Goal: Task Accomplishment & Management: Manage account settings

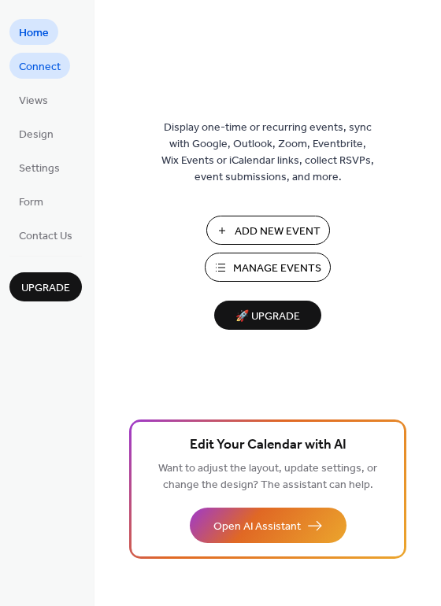
click at [42, 65] on span "Connect" at bounding box center [40, 67] width 42 height 17
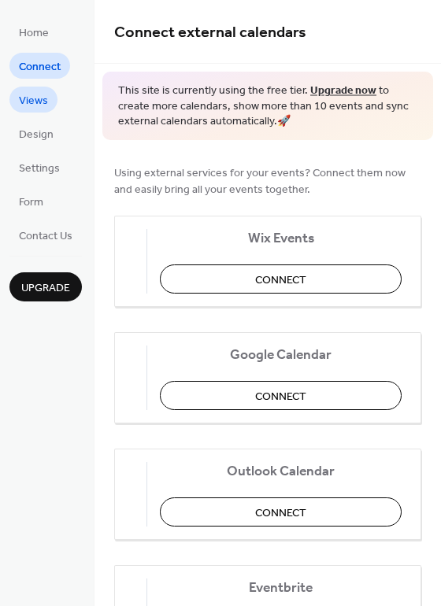
click at [35, 96] on span "Views" at bounding box center [33, 101] width 29 height 17
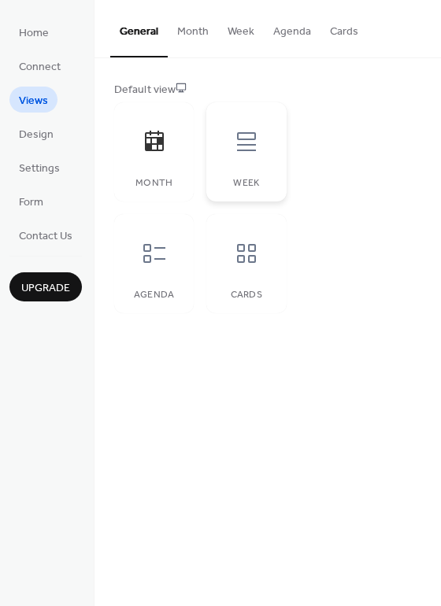
click at [249, 146] on icon at bounding box center [246, 141] width 25 height 25
click at [156, 140] on icon at bounding box center [154, 141] width 25 height 25
click at [46, 127] on span "Design" at bounding box center [36, 135] width 35 height 17
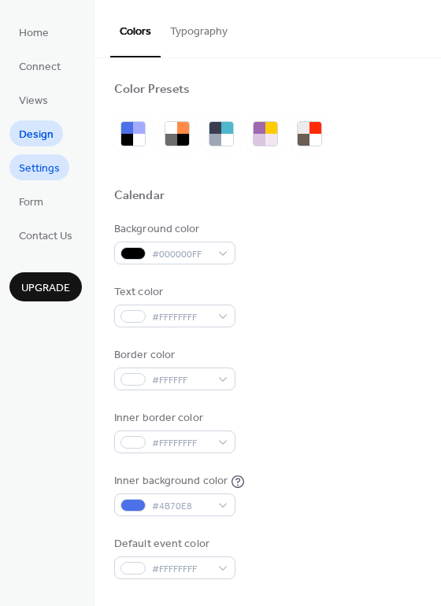
click at [44, 172] on span "Settings" at bounding box center [39, 169] width 41 height 17
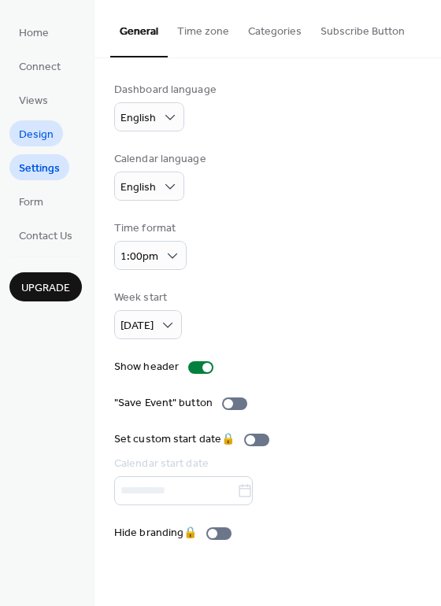
click at [38, 121] on link "Design" at bounding box center [36, 133] width 54 height 26
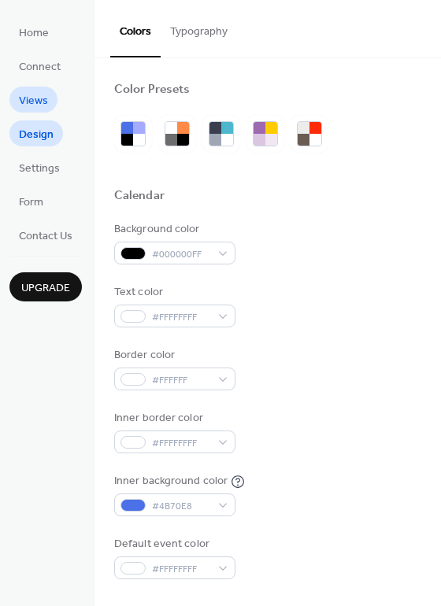
click at [35, 94] on span "Views" at bounding box center [33, 101] width 29 height 17
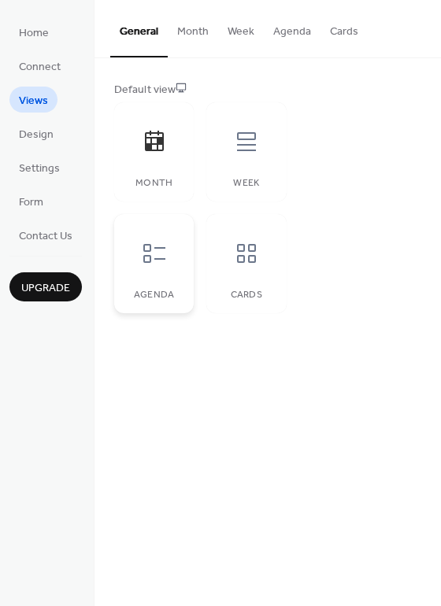
click at [146, 247] on icon at bounding box center [154, 253] width 25 height 25
click at [259, 257] on div at bounding box center [246, 253] width 47 height 47
click at [256, 257] on icon at bounding box center [246, 253] width 25 height 25
click at [156, 261] on icon at bounding box center [154, 253] width 25 height 25
click at [191, 37] on button "Month" at bounding box center [193, 28] width 50 height 56
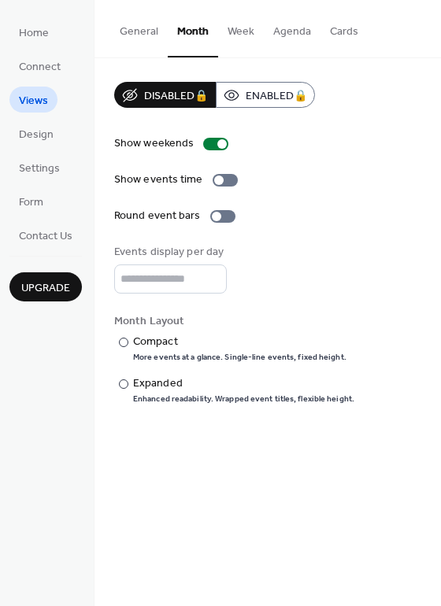
click at [237, 31] on button "Week" at bounding box center [241, 28] width 46 height 56
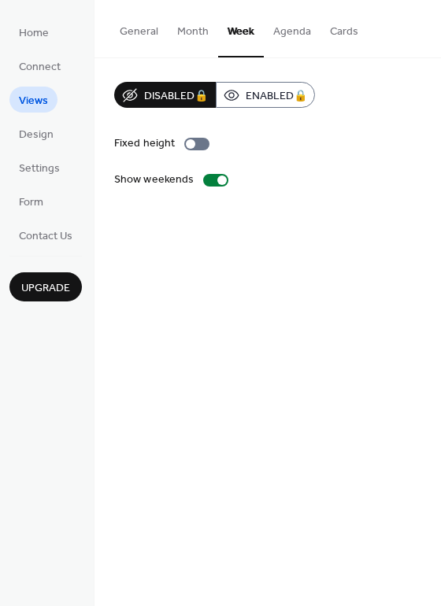
click at [293, 35] on button "Agenda" at bounding box center [292, 28] width 57 height 56
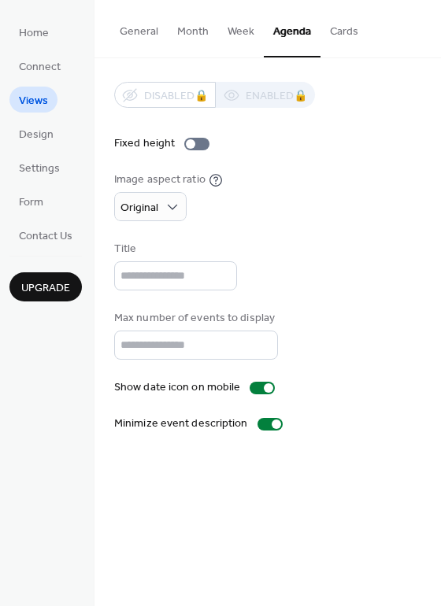
click at [345, 31] on button "Cards" at bounding box center [343, 28] width 47 height 56
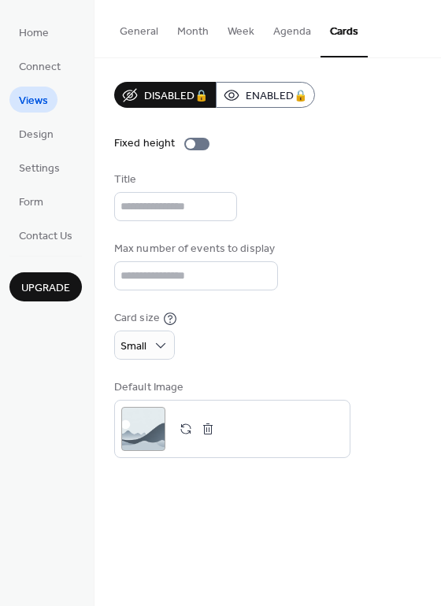
click at [286, 36] on button "Agenda" at bounding box center [292, 28] width 57 height 56
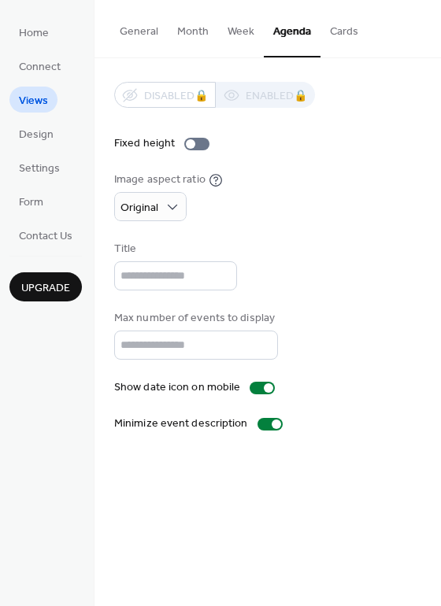
click at [144, 35] on button "General" at bounding box center [138, 28] width 57 height 56
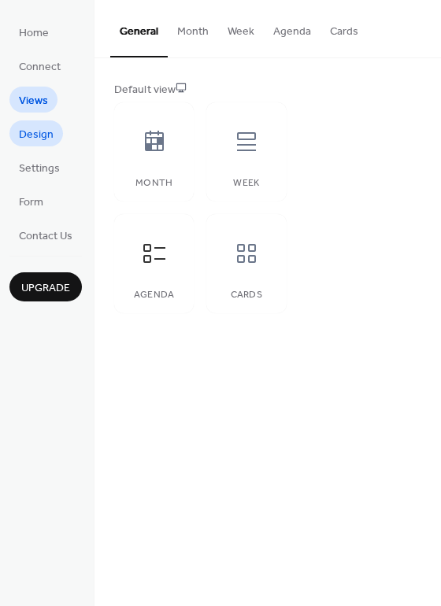
click at [46, 138] on span "Design" at bounding box center [36, 135] width 35 height 17
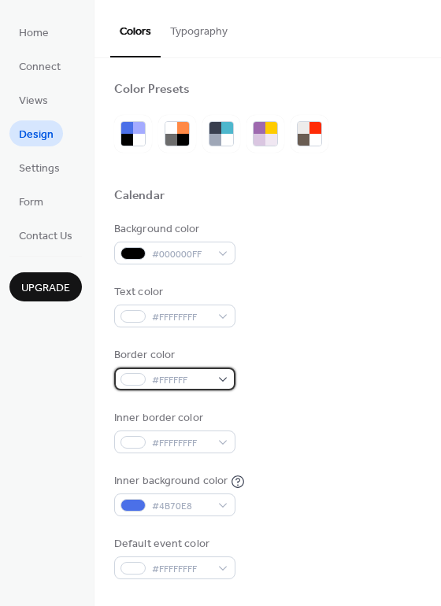
click at [223, 382] on div "#FFFFFF" at bounding box center [174, 378] width 121 height 23
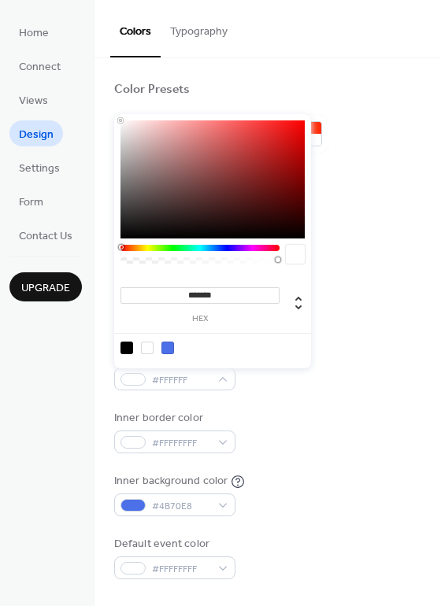
click at [341, 411] on div "Inner border color #FFFFFFFF" at bounding box center [267, 431] width 307 height 43
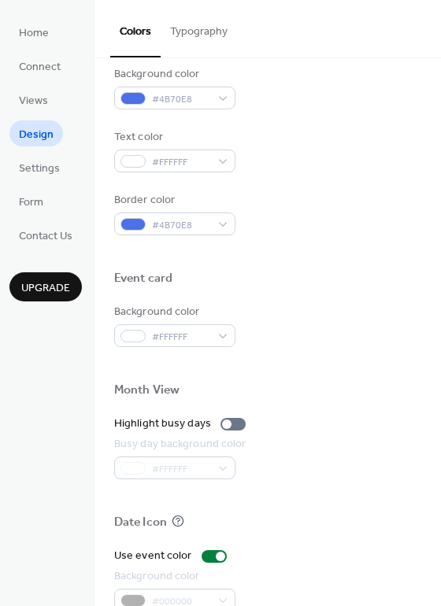
scroll to position [584, 0]
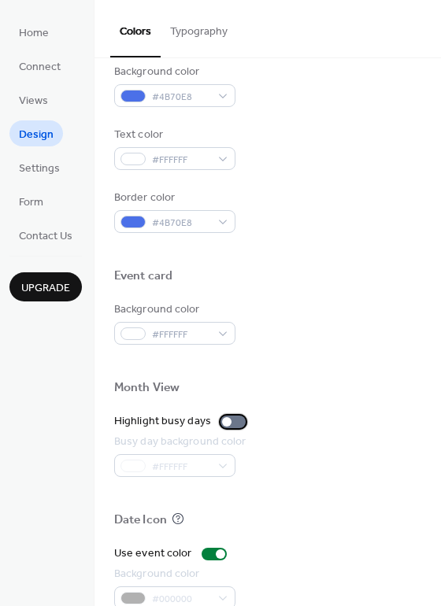
click at [227, 417] on div at bounding box center [232, 421] width 25 height 13
click at [227, 419] on div at bounding box center [232, 421] width 25 height 13
click at [296, 465] on div "Busy day background color #FFFFFF" at bounding box center [267, 455] width 307 height 43
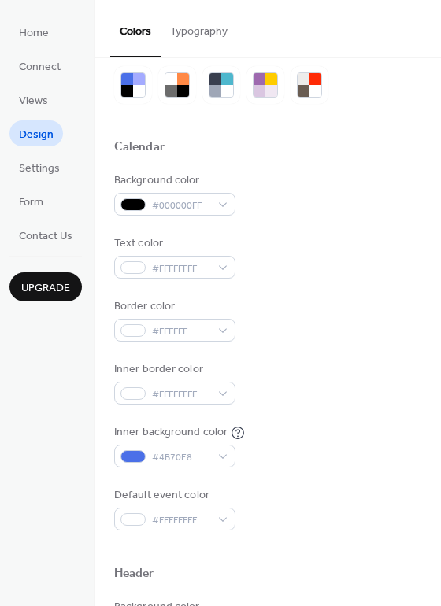
scroll to position [0, 0]
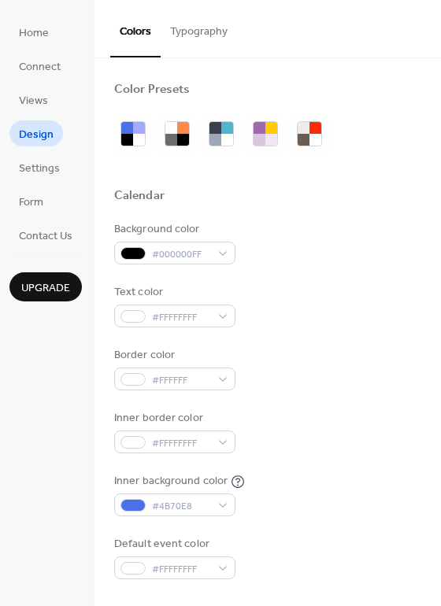
click at [223, 35] on button "Typography" at bounding box center [199, 28] width 76 height 56
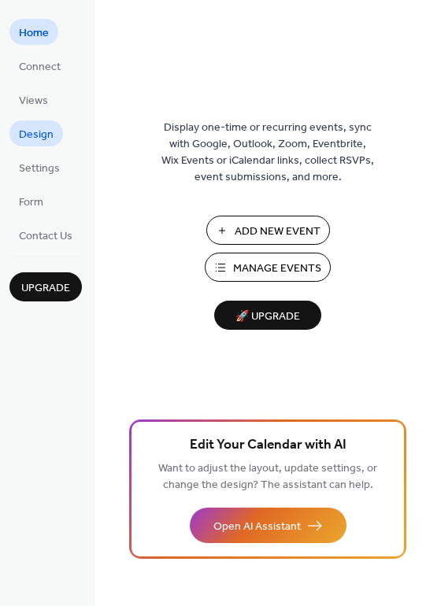
click at [31, 141] on span "Design" at bounding box center [36, 135] width 35 height 17
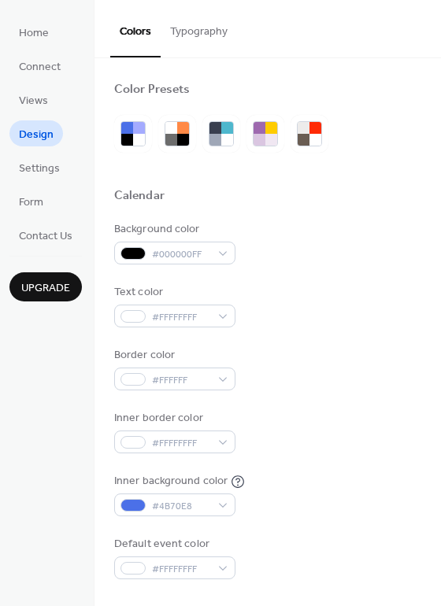
click at [224, 24] on button "Typography" at bounding box center [199, 28] width 76 height 56
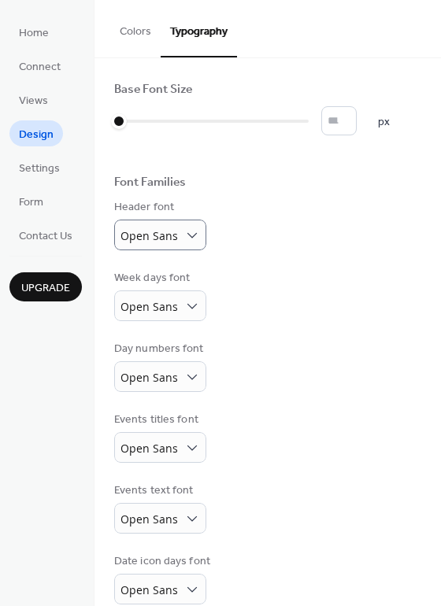
click at [201, 34] on button "Typography" at bounding box center [199, 28] width 76 height 57
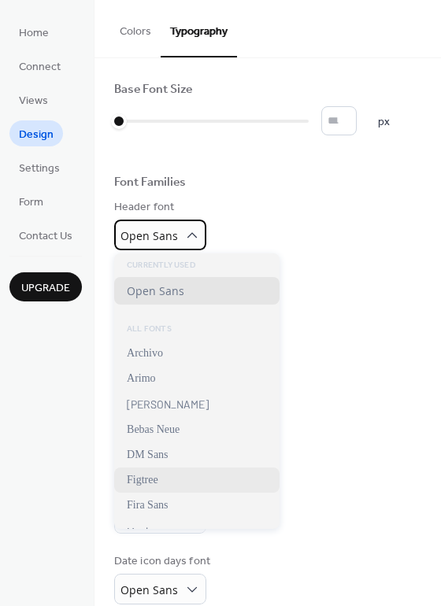
scroll to position [231, 0]
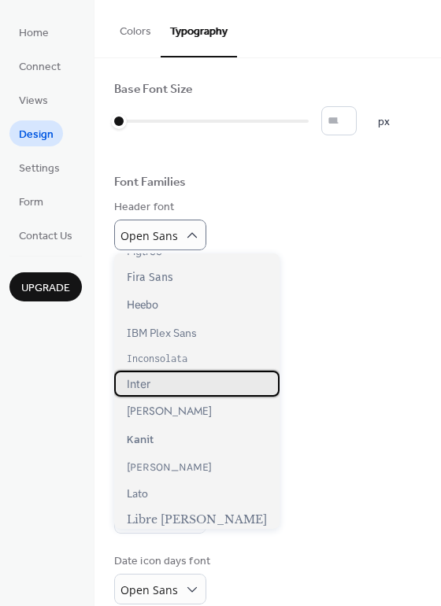
click at [153, 384] on div "Inter" at bounding box center [196, 384] width 165 height 26
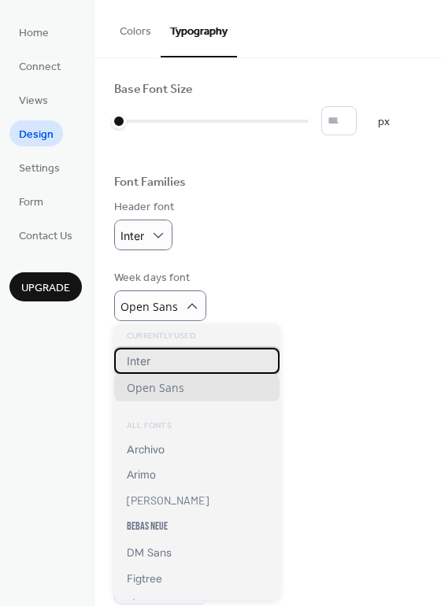
click at [146, 364] on span "Inter" at bounding box center [139, 360] width 24 height 13
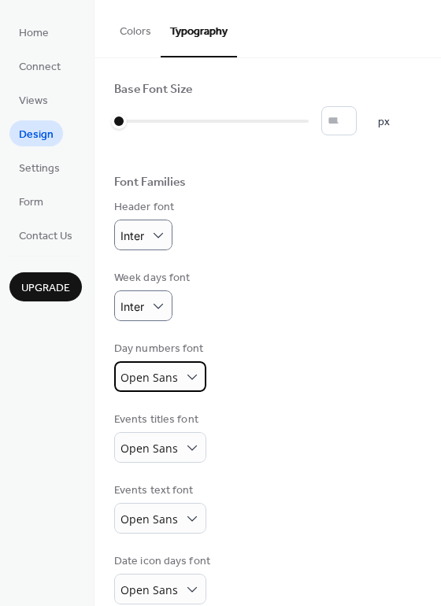
click at [179, 372] on div "Open Sans" at bounding box center [160, 376] width 92 height 31
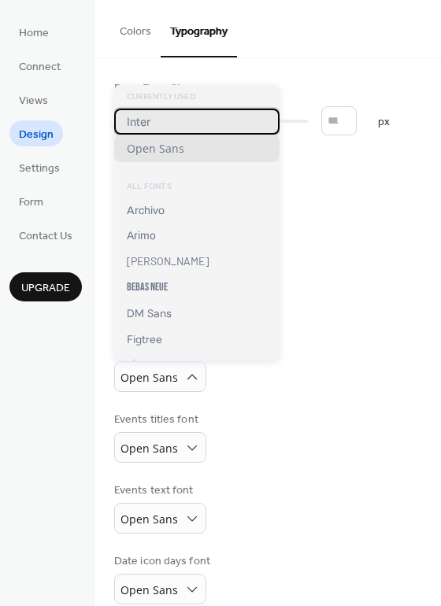
click at [148, 116] on span "Inter" at bounding box center [139, 121] width 24 height 13
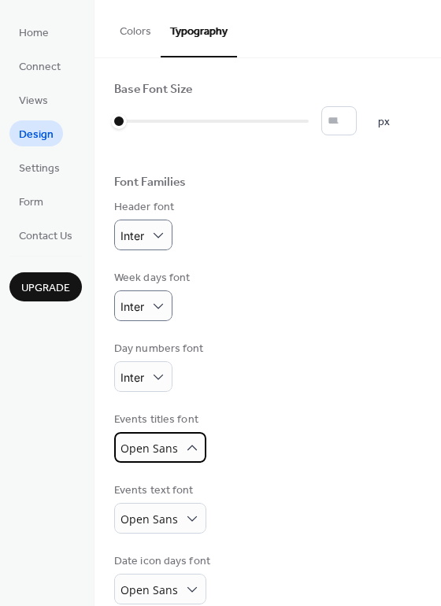
click at [167, 445] on span "Open Sans" at bounding box center [148, 448] width 57 height 15
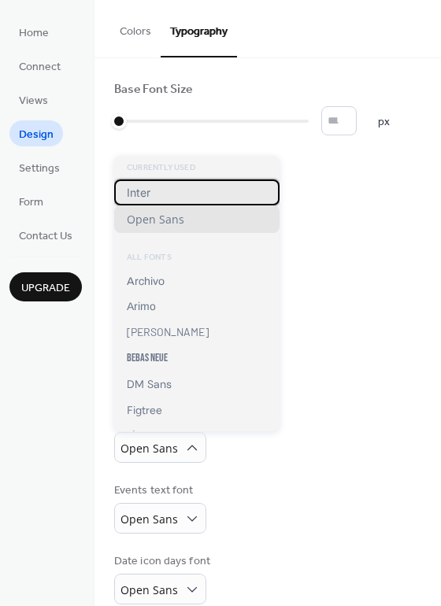
click at [127, 186] on span "Inter" at bounding box center [139, 192] width 24 height 13
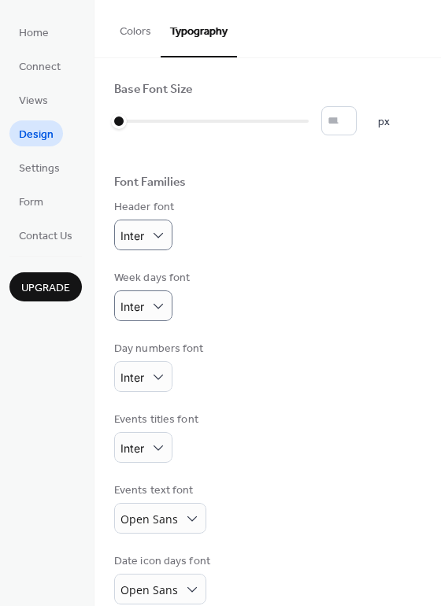
scroll to position [91, 0]
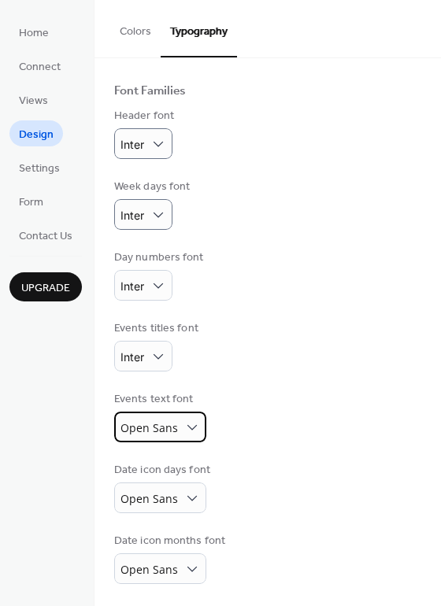
click at [180, 426] on div "Open Sans" at bounding box center [160, 427] width 92 height 31
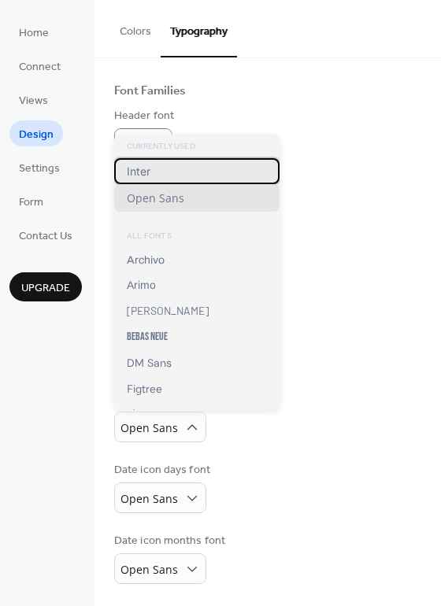
click at [156, 176] on div "Inter" at bounding box center [196, 171] width 165 height 26
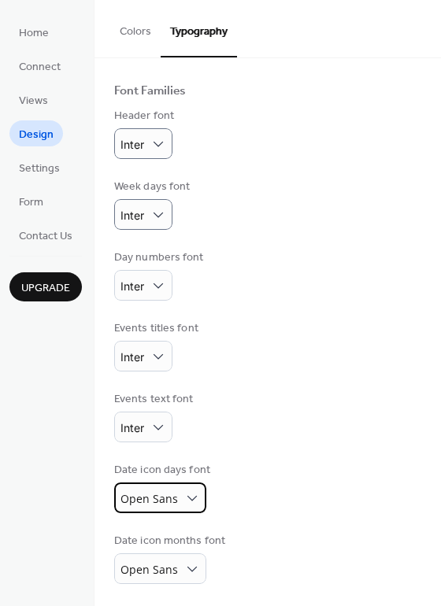
click at [179, 492] on div "Open Sans" at bounding box center [160, 497] width 92 height 31
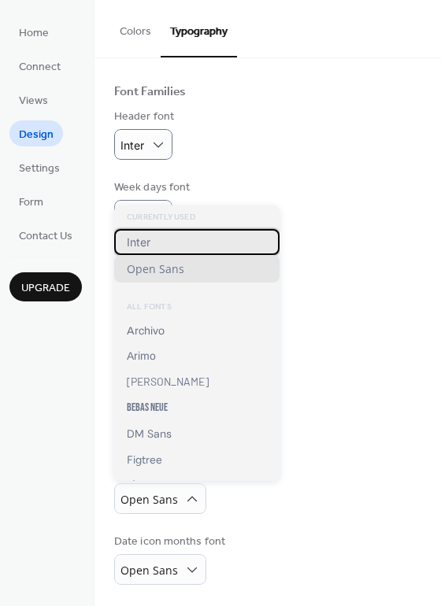
click at [172, 235] on div "Inter" at bounding box center [196, 242] width 165 height 26
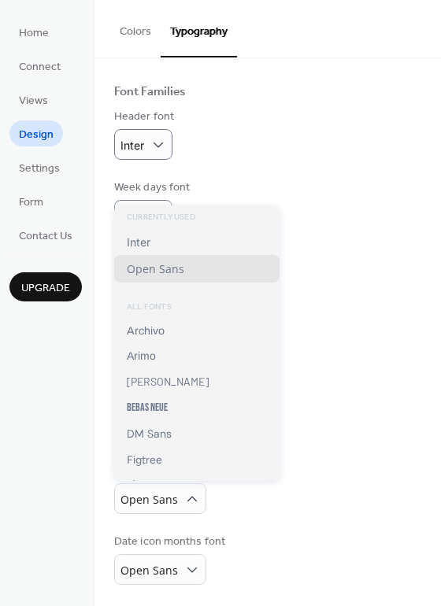
click at [136, 238] on div "Base Font Size * px Font Families Header font Inter Week days font Inter Day nu…" at bounding box center [267, 287] width 307 height 593
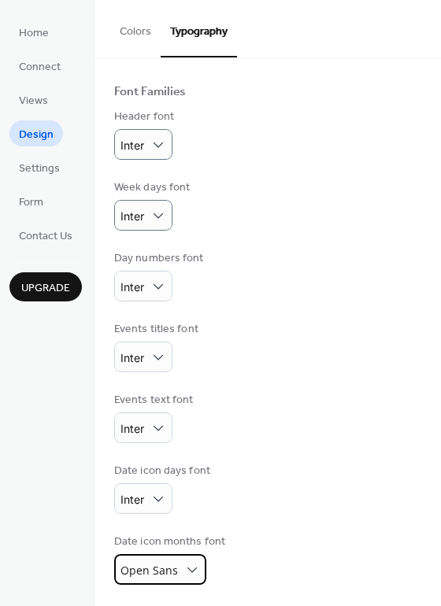
click at [180, 567] on div "Open Sans" at bounding box center [160, 569] width 92 height 31
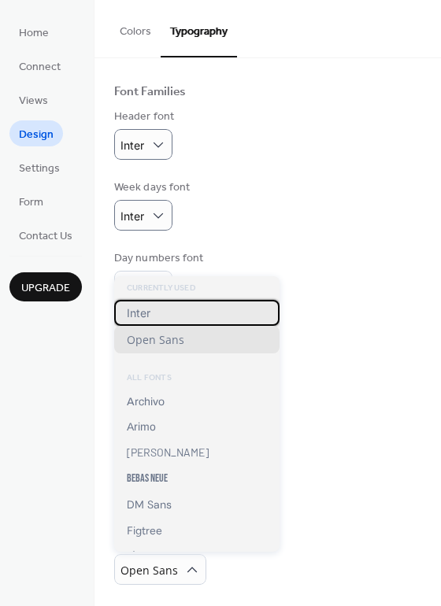
click at [145, 316] on span "Inter" at bounding box center [139, 312] width 24 height 13
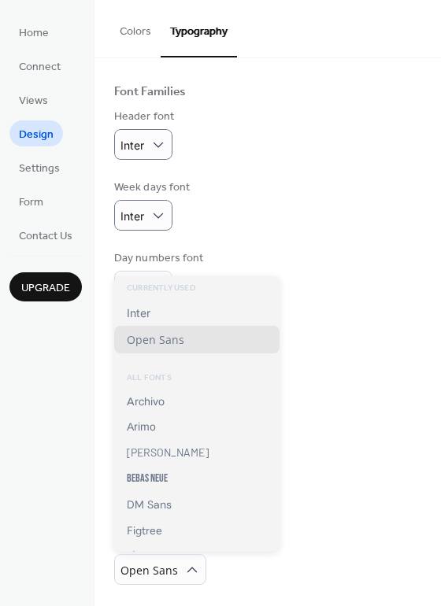
click at [340, 357] on div "Events titles font Inter" at bounding box center [267, 346] width 307 height 51
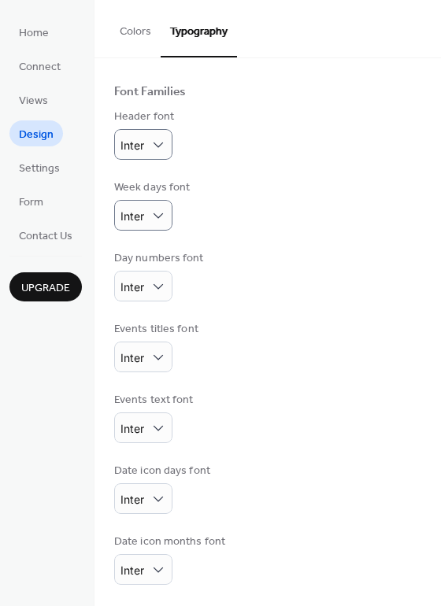
scroll to position [90, 0]
click at [36, 168] on span "Settings" at bounding box center [39, 169] width 41 height 17
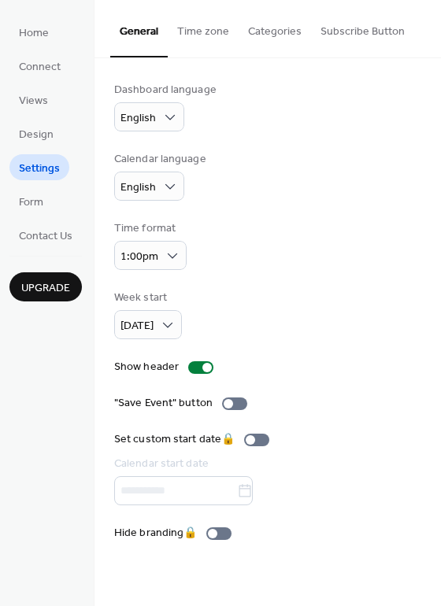
click at [201, 24] on button "Time zone" at bounding box center [203, 28] width 71 height 56
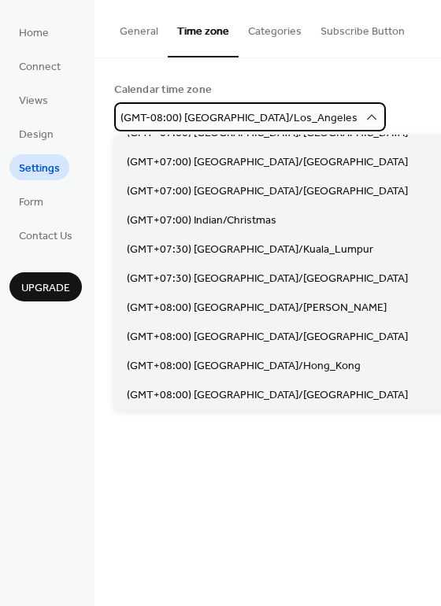
scroll to position [5754, 0]
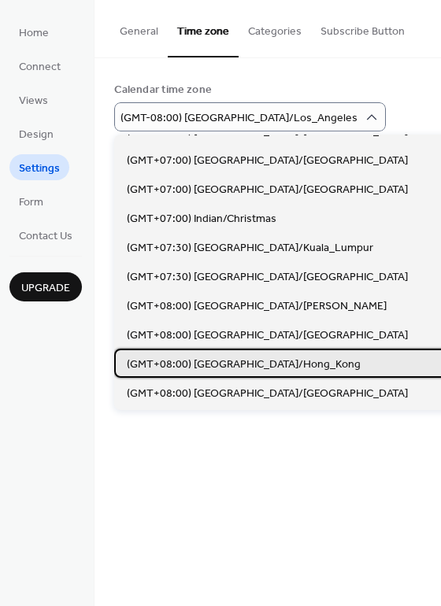
click at [246, 364] on span "(GMT+08:00) [GEOGRAPHIC_DATA]/Hong_Kong" at bounding box center [244, 364] width 234 height 17
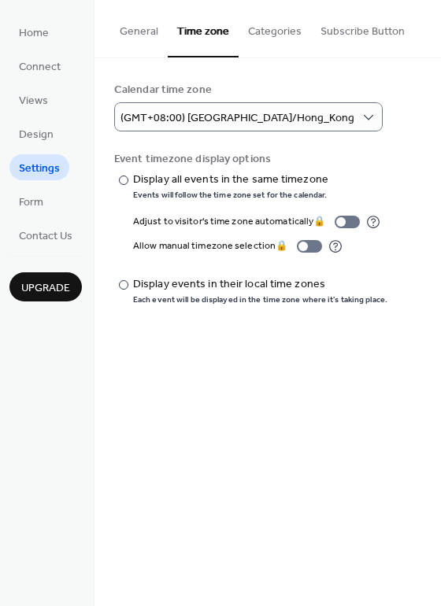
click at [276, 427] on div "General Time zone Categories Subscribe Button Dashboard language English Calend…" at bounding box center [267, 303] width 346 height 606
click at [274, 28] on button "Categories" at bounding box center [274, 28] width 72 height 56
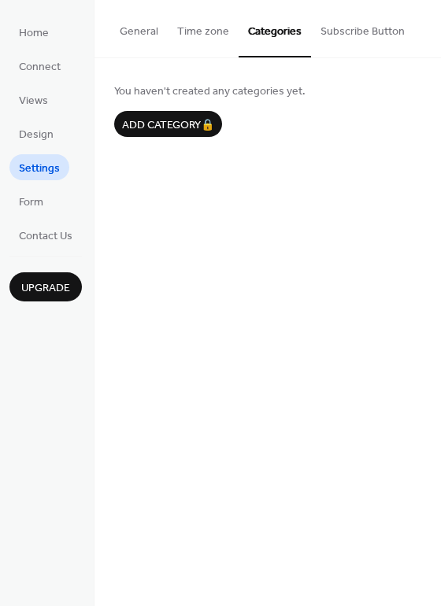
click at [175, 120] on div "Add category 🔒" at bounding box center [168, 124] width 108 height 26
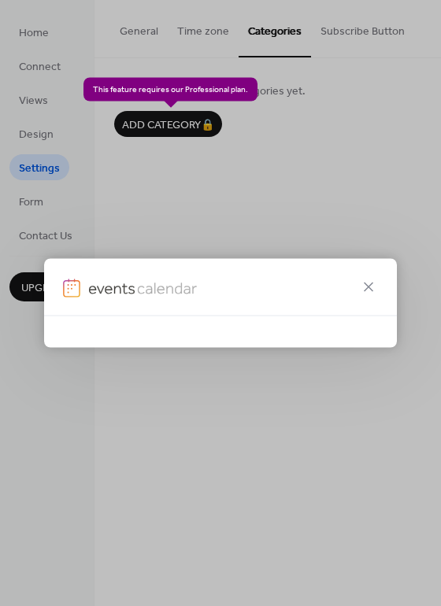
click at [367, 316] on div at bounding box center [220, 331] width 353 height 31
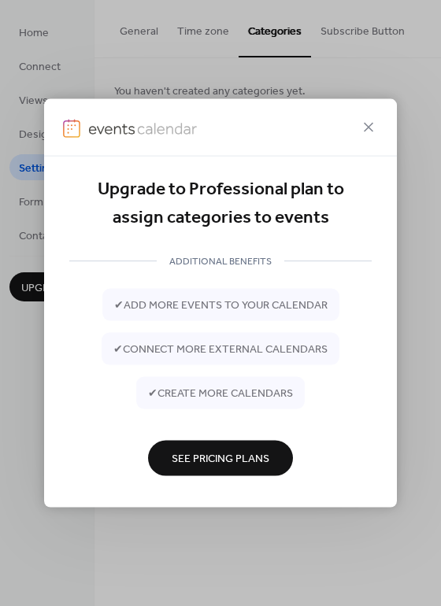
click at [363, 132] on icon at bounding box center [368, 127] width 19 height 19
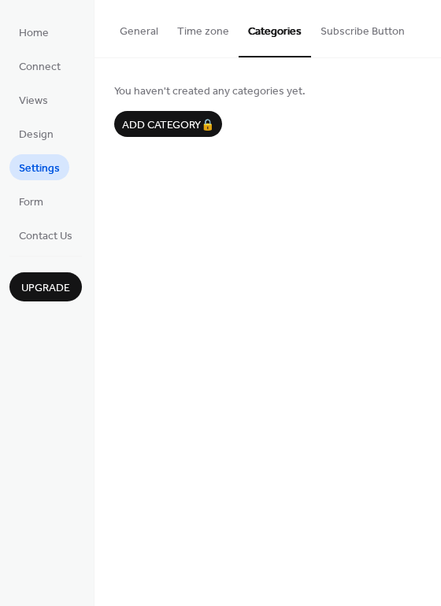
click at [371, 34] on button "Subscribe Button" at bounding box center [362, 28] width 103 height 56
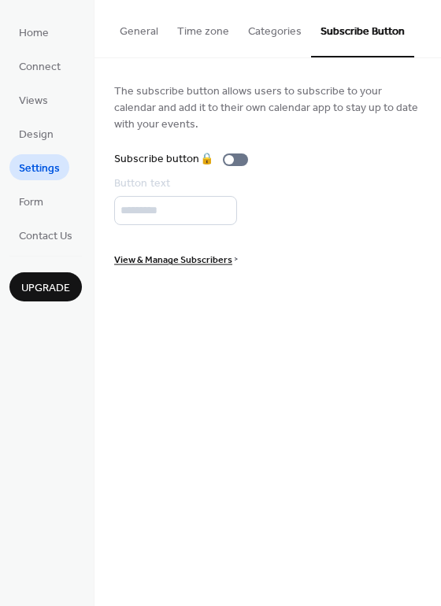
click at [138, 31] on button "General" at bounding box center [138, 28] width 57 height 56
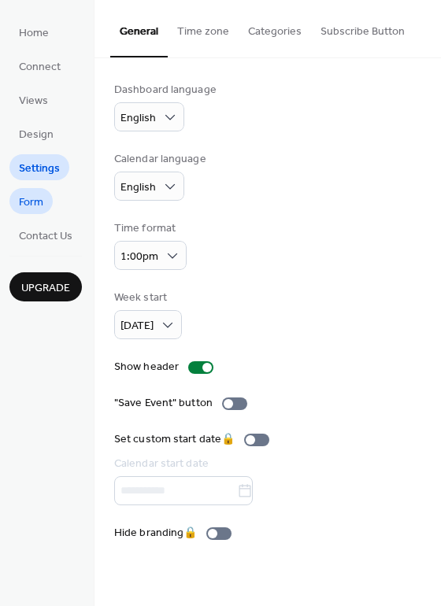
click at [35, 202] on span "Form" at bounding box center [31, 202] width 24 height 17
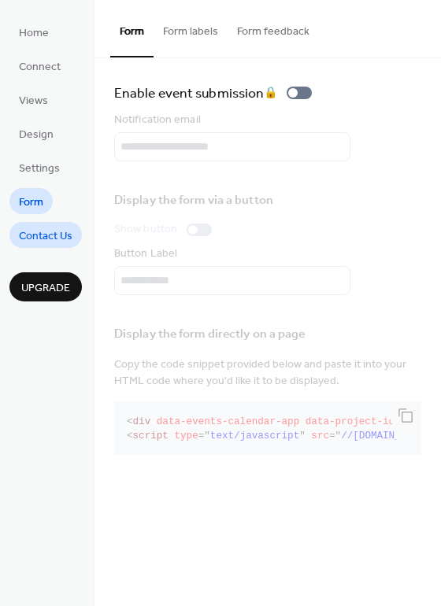
click at [37, 232] on span "Contact Us" at bounding box center [46, 236] width 54 height 17
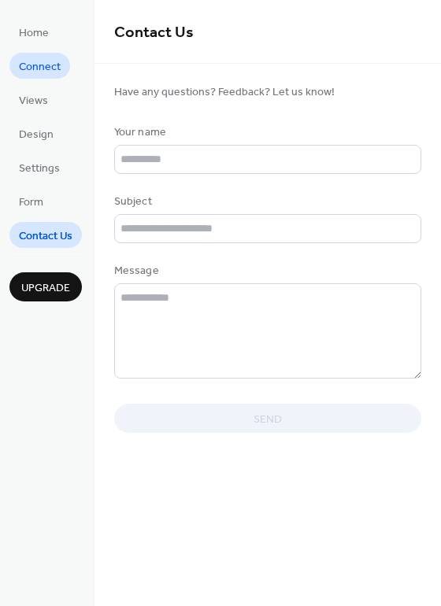
click at [28, 63] on span "Connect" at bounding box center [40, 67] width 42 height 17
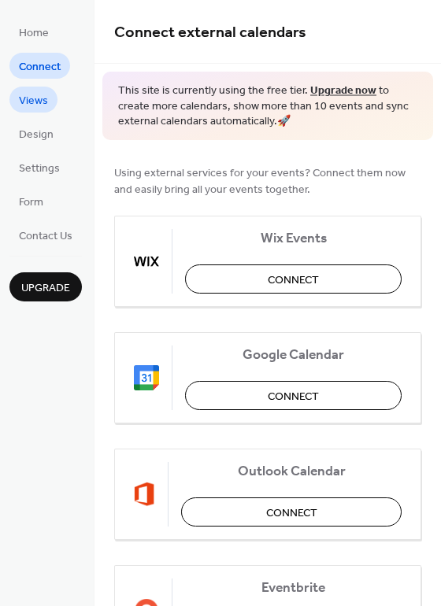
click at [37, 104] on span "Views" at bounding box center [33, 101] width 29 height 17
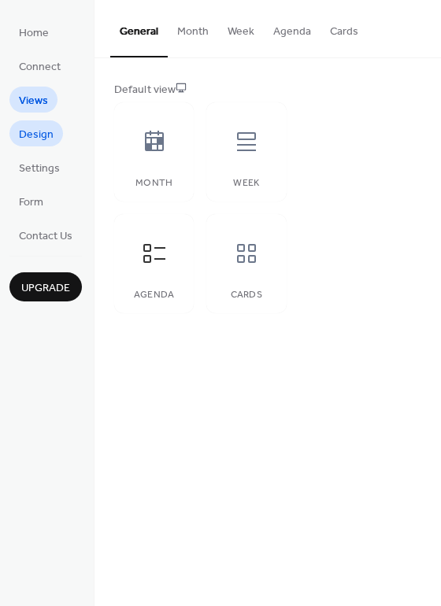
click at [33, 132] on span "Design" at bounding box center [36, 135] width 35 height 17
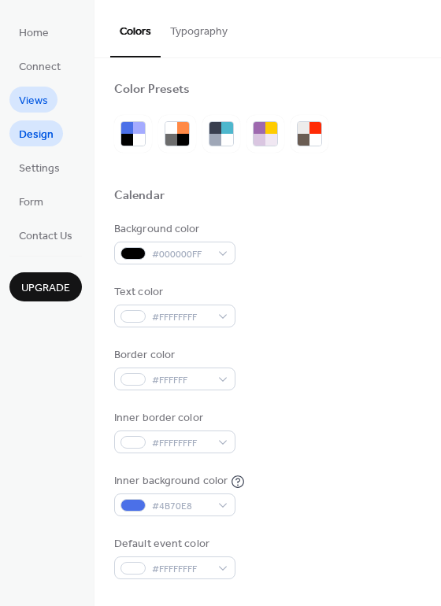
click at [28, 99] on span "Views" at bounding box center [33, 101] width 29 height 17
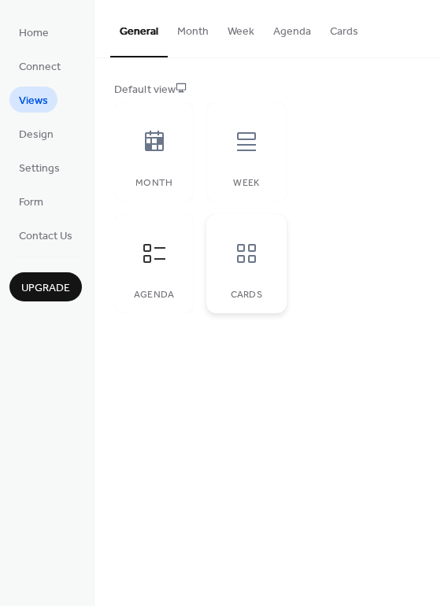
click at [249, 262] on icon at bounding box center [246, 253] width 19 height 19
click at [234, 30] on button "Week" at bounding box center [241, 28] width 46 height 56
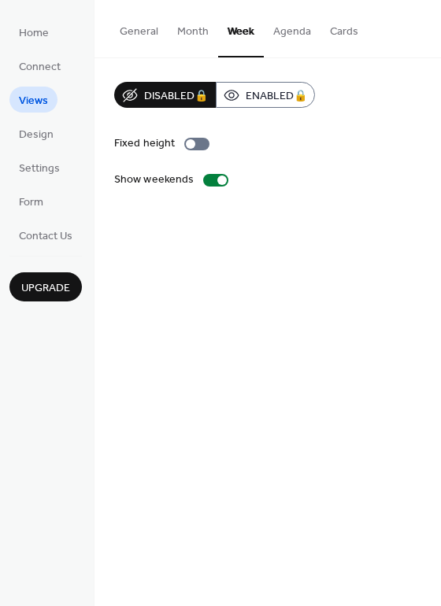
click at [295, 33] on button "Agenda" at bounding box center [292, 28] width 57 height 56
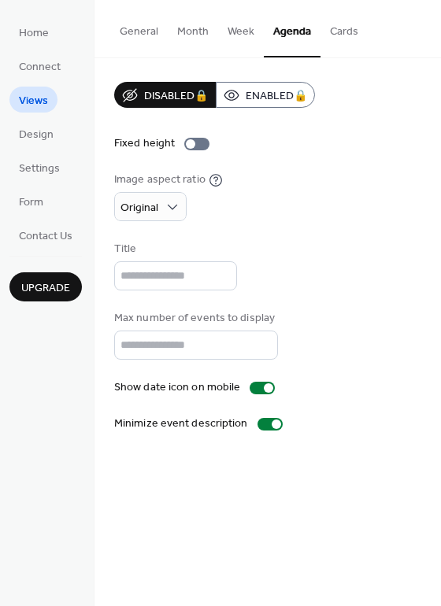
click at [348, 33] on button "Cards" at bounding box center [343, 28] width 47 height 56
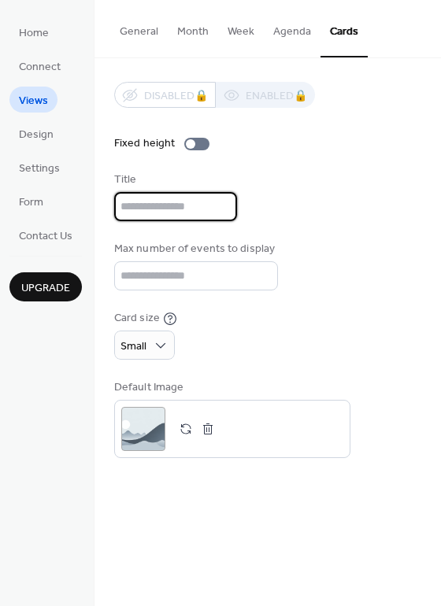
click at [157, 205] on input "text" at bounding box center [175, 206] width 123 height 29
